Goal: Information Seeking & Learning: Check status

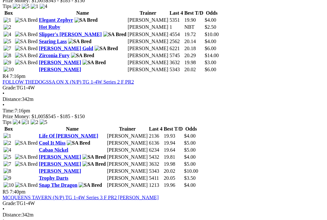
scroll to position [622, 1]
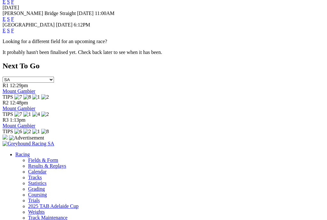
scroll to position [313, 0]
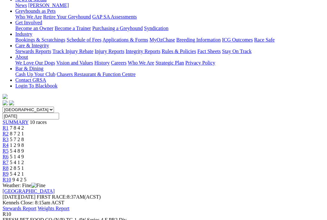
scroll to position [130, 0]
